Goal: Information Seeking & Learning: Learn about a topic

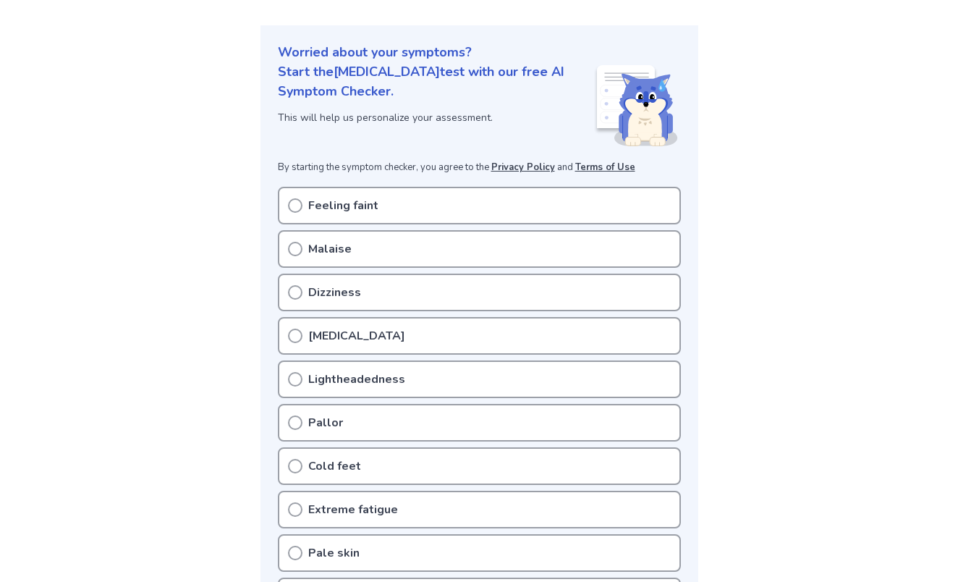
scroll to position [146, 0]
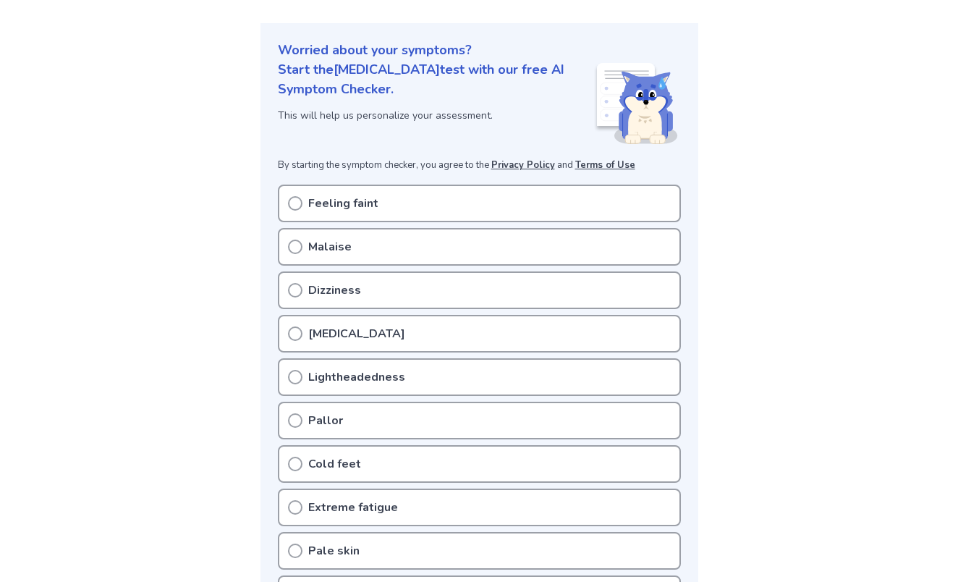
click at [315, 205] on p "Feeling faint" at bounding box center [343, 203] width 70 height 17
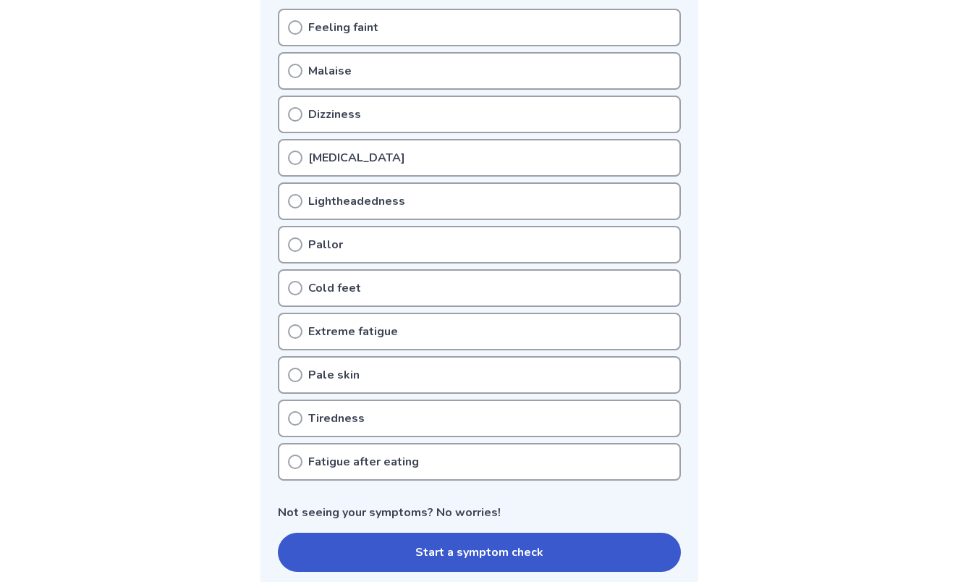
scroll to position [321, 0]
click at [323, 23] on p "Feeling faint" at bounding box center [343, 28] width 70 height 17
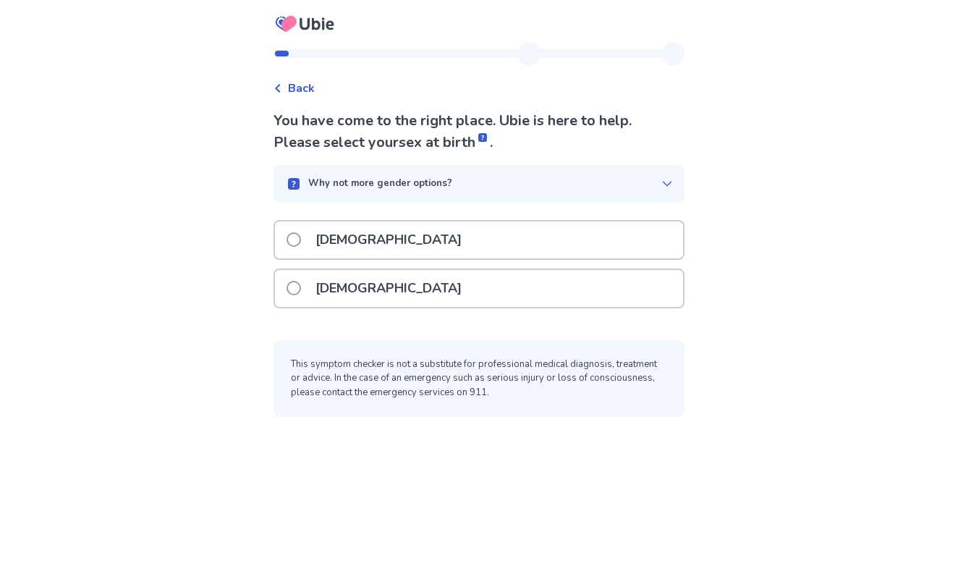
click at [349, 282] on p "[DEMOGRAPHIC_DATA]" at bounding box center [388, 288] width 163 height 37
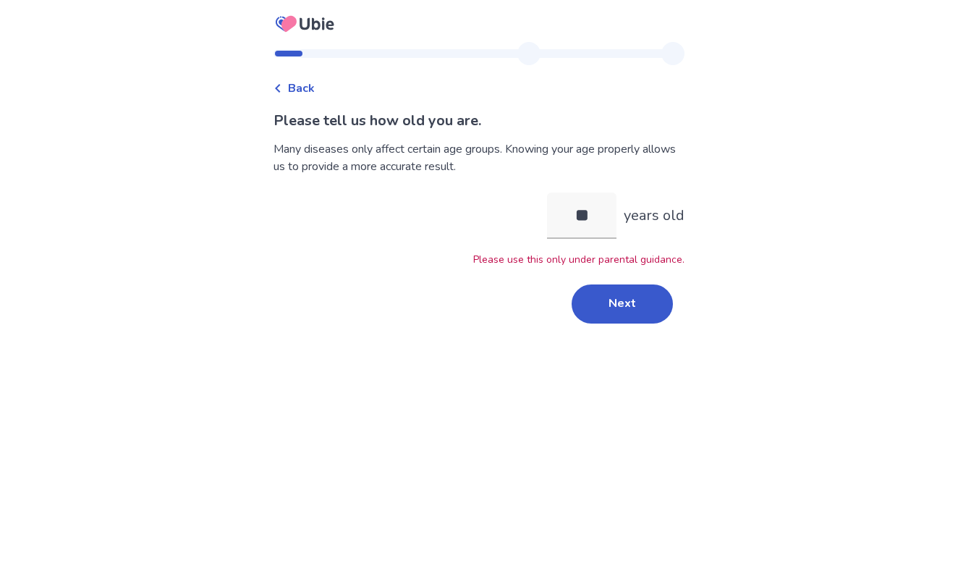
type input "*"
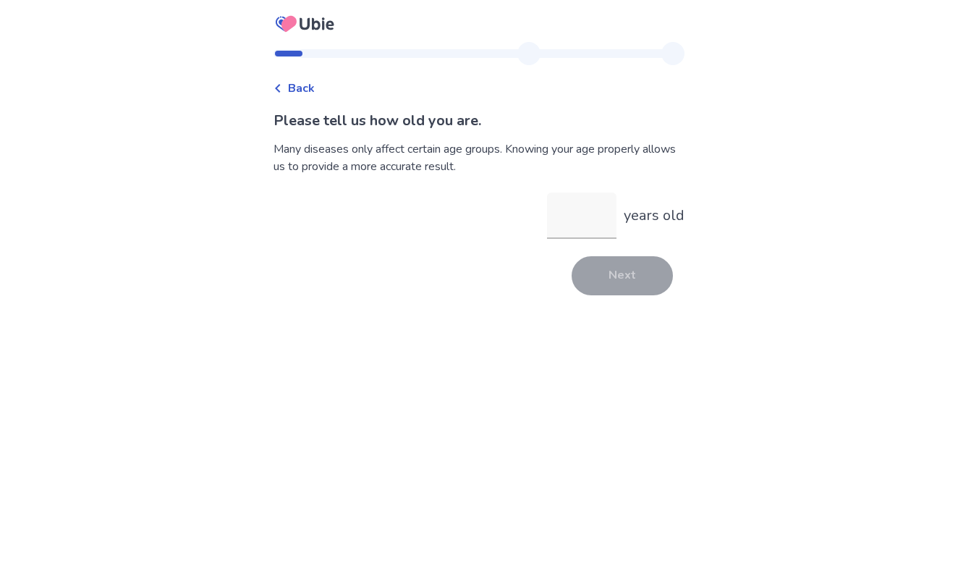
click at [305, 88] on span "Back" at bounding box center [301, 88] width 27 height 17
